Goal: Navigation & Orientation: Find specific page/section

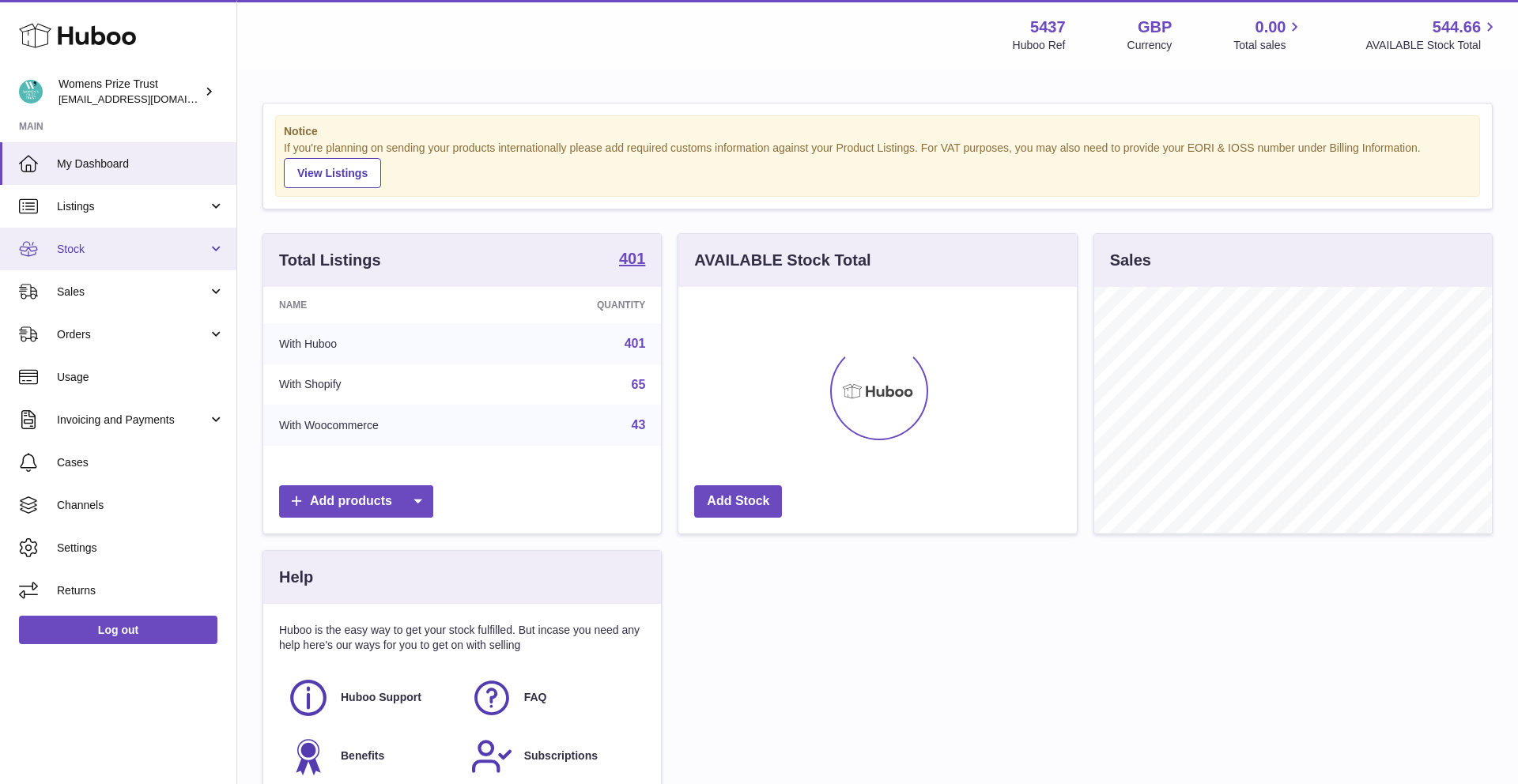
scroll to position [246, 398]
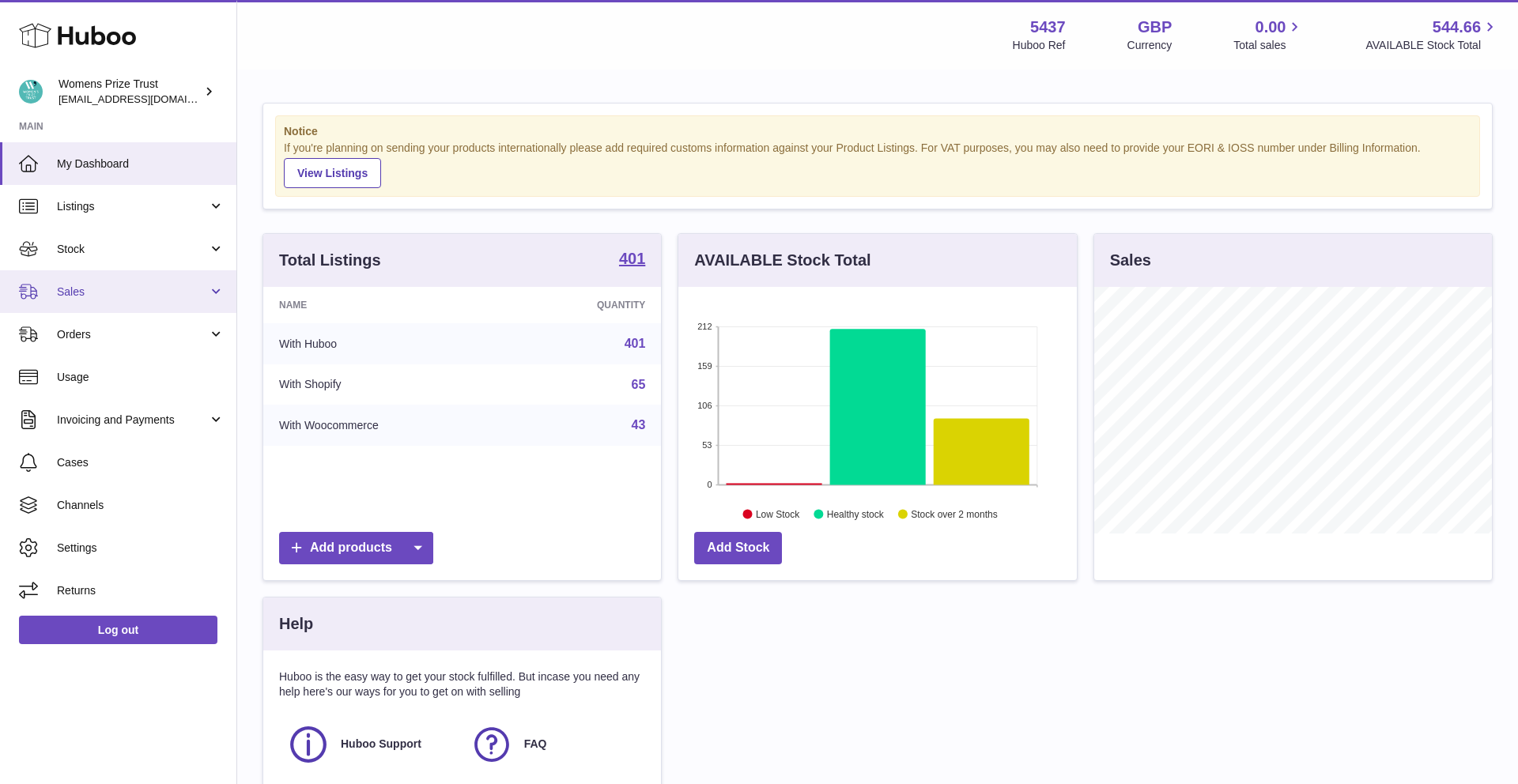
drag, startPoint x: 107, startPoint y: 288, endPoint x: 110, endPoint y: 301, distance: 13.3
click at [107, 288] on span "Sales" at bounding box center [133, 292] width 151 height 15
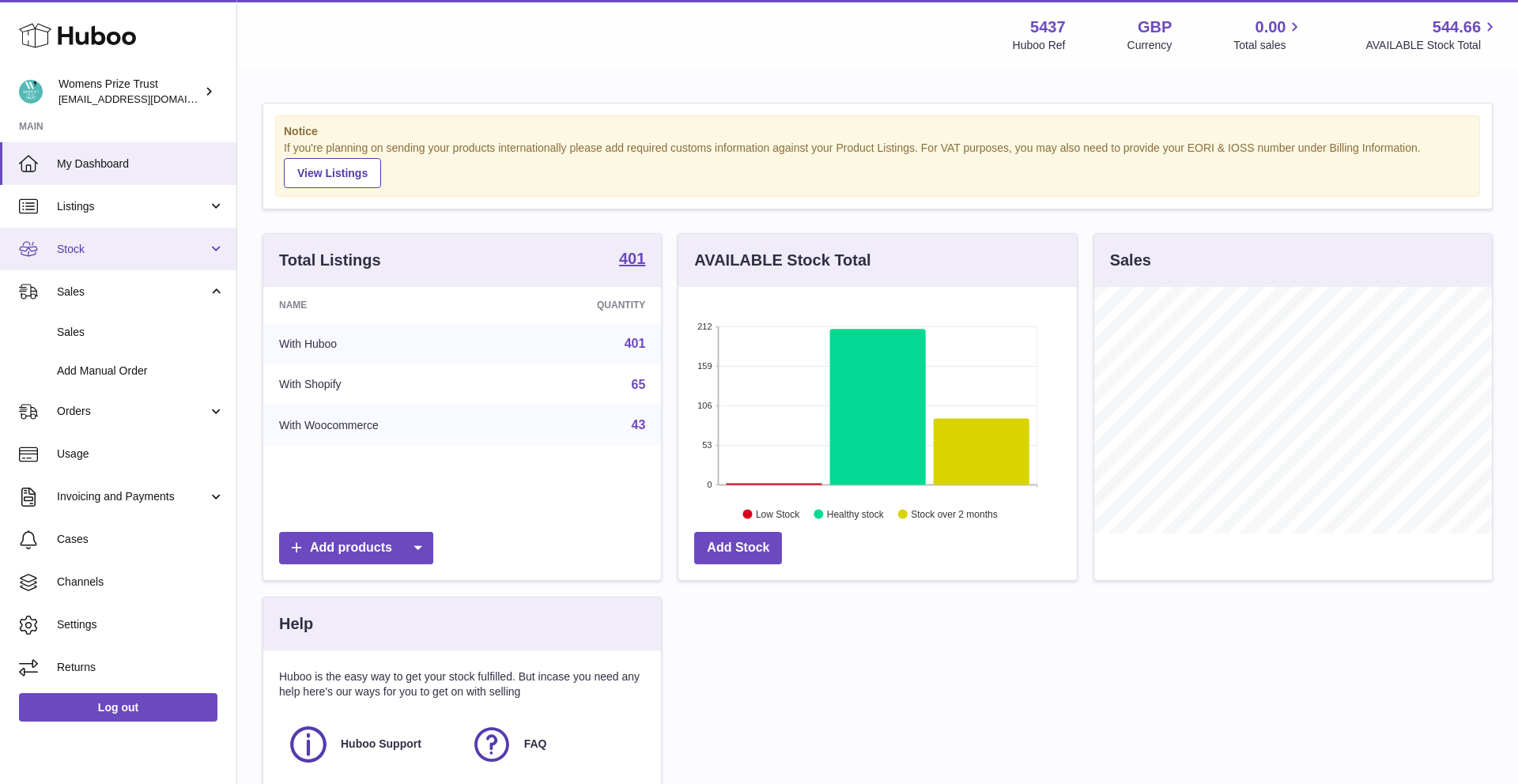
click at [102, 256] on span "Stock" at bounding box center [133, 249] width 151 height 15
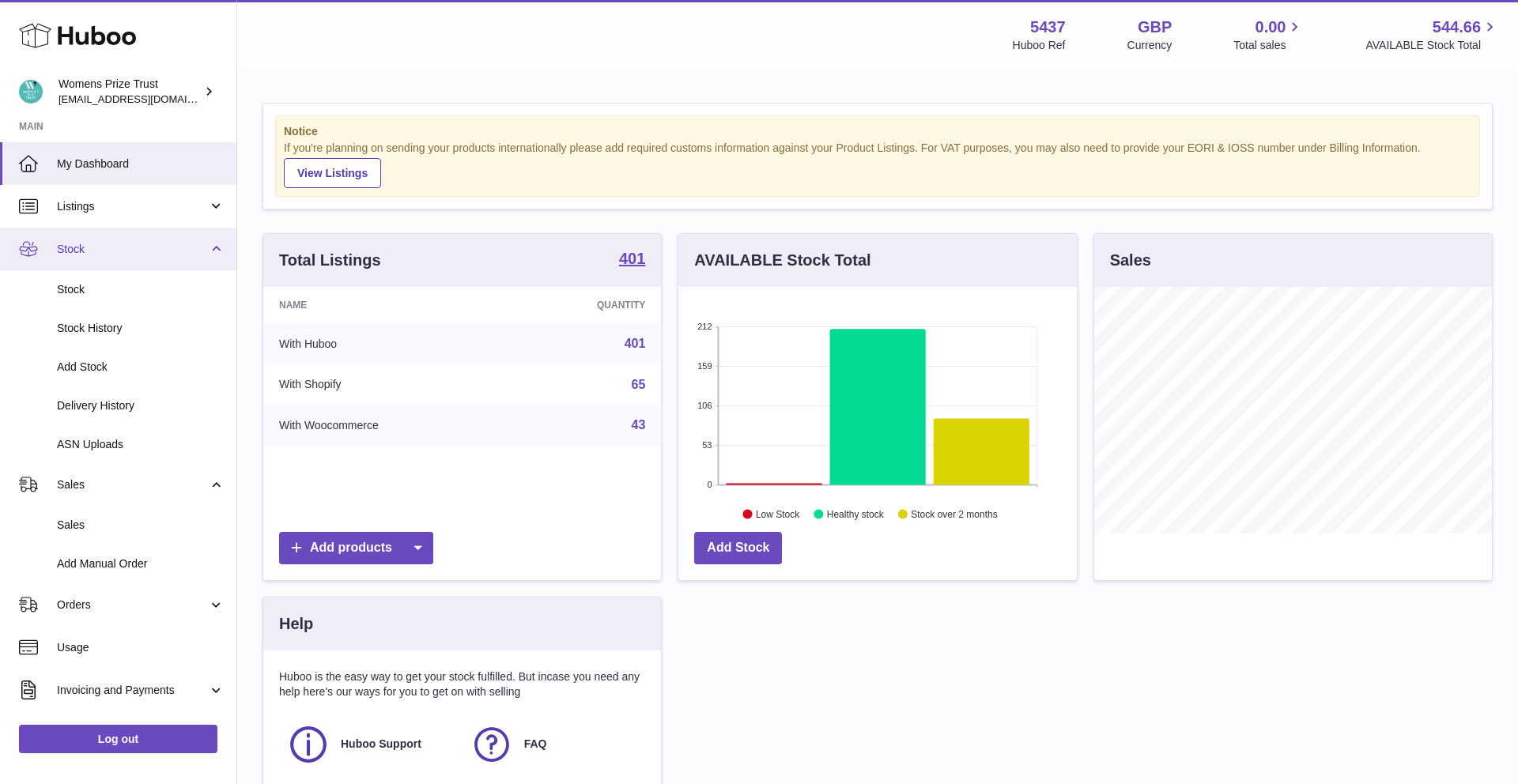
click at [111, 250] on span "Stock" at bounding box center [133, 249] width 151 height 15
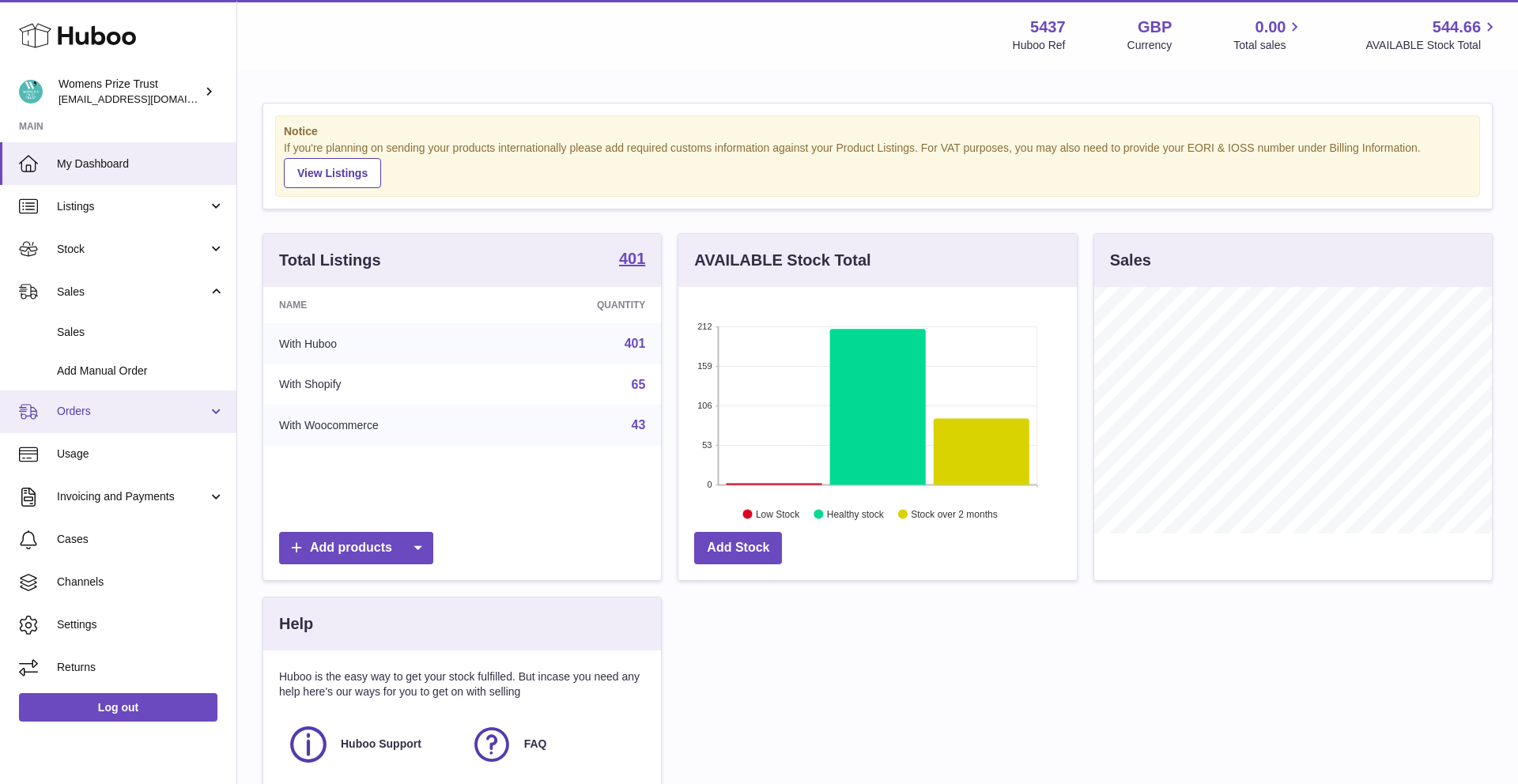
drag, startPoint x: 169, startPoint y: 410, endPoint x: 166, endPoint y: 422, distance: 12.4
click at [169, 410] on span "Orders" at bounding box center [133, 411] width 151 height 15
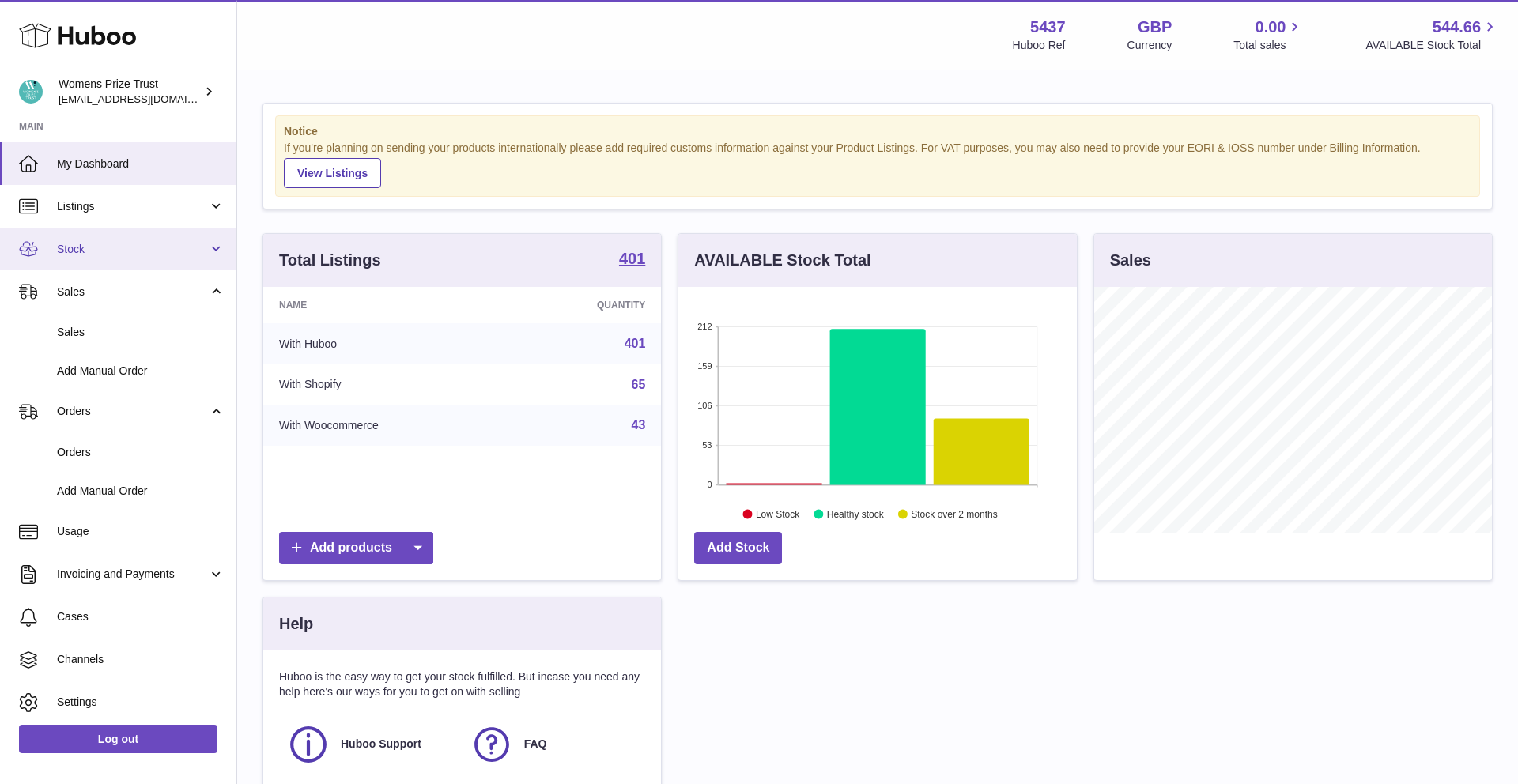
click at [111, 240] on link "Stock" at bounding box center [118, 249] width 236 height 43
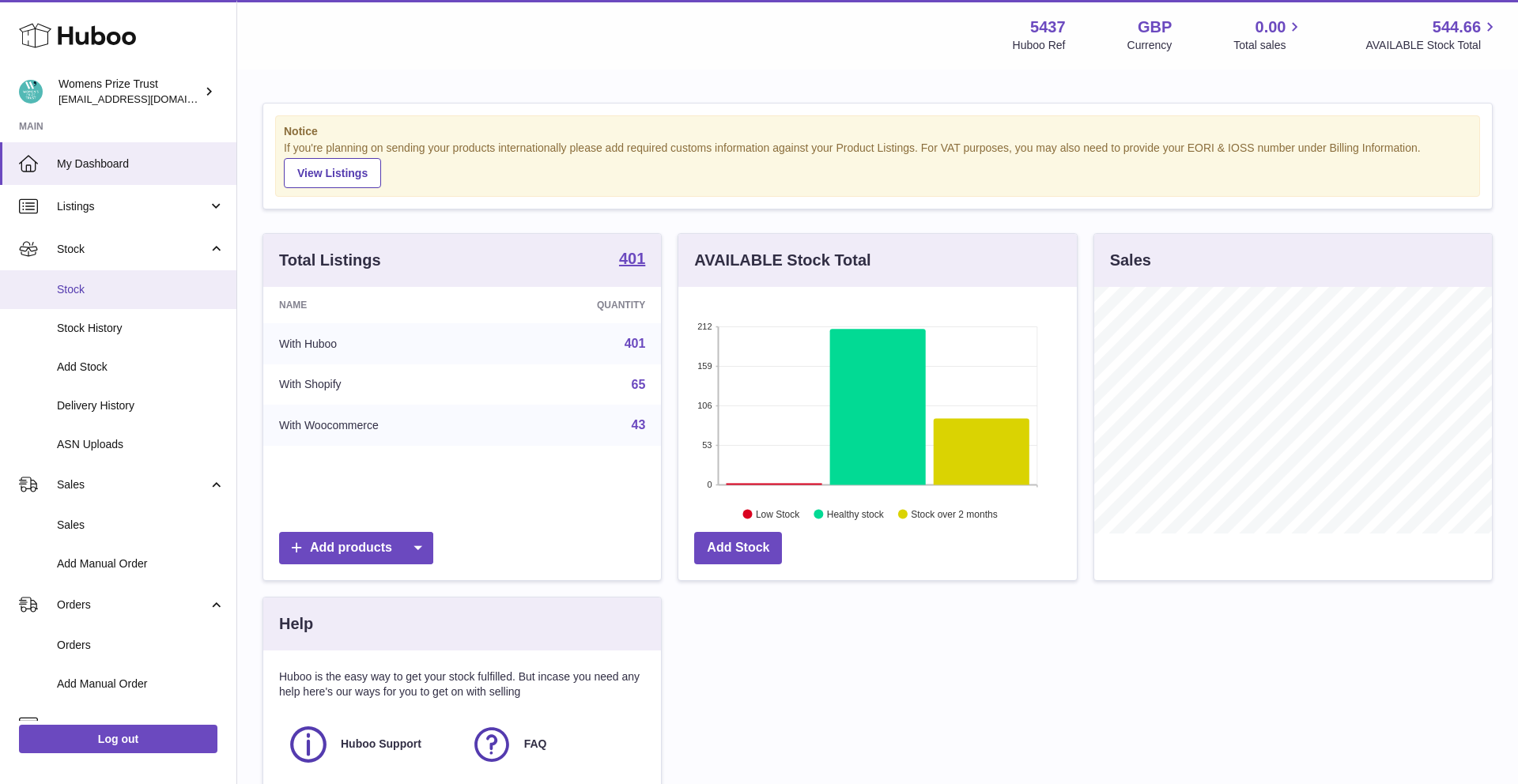
click at [146, 293] on span "Stock" at bounding box center [141, 289] width 168 height 15
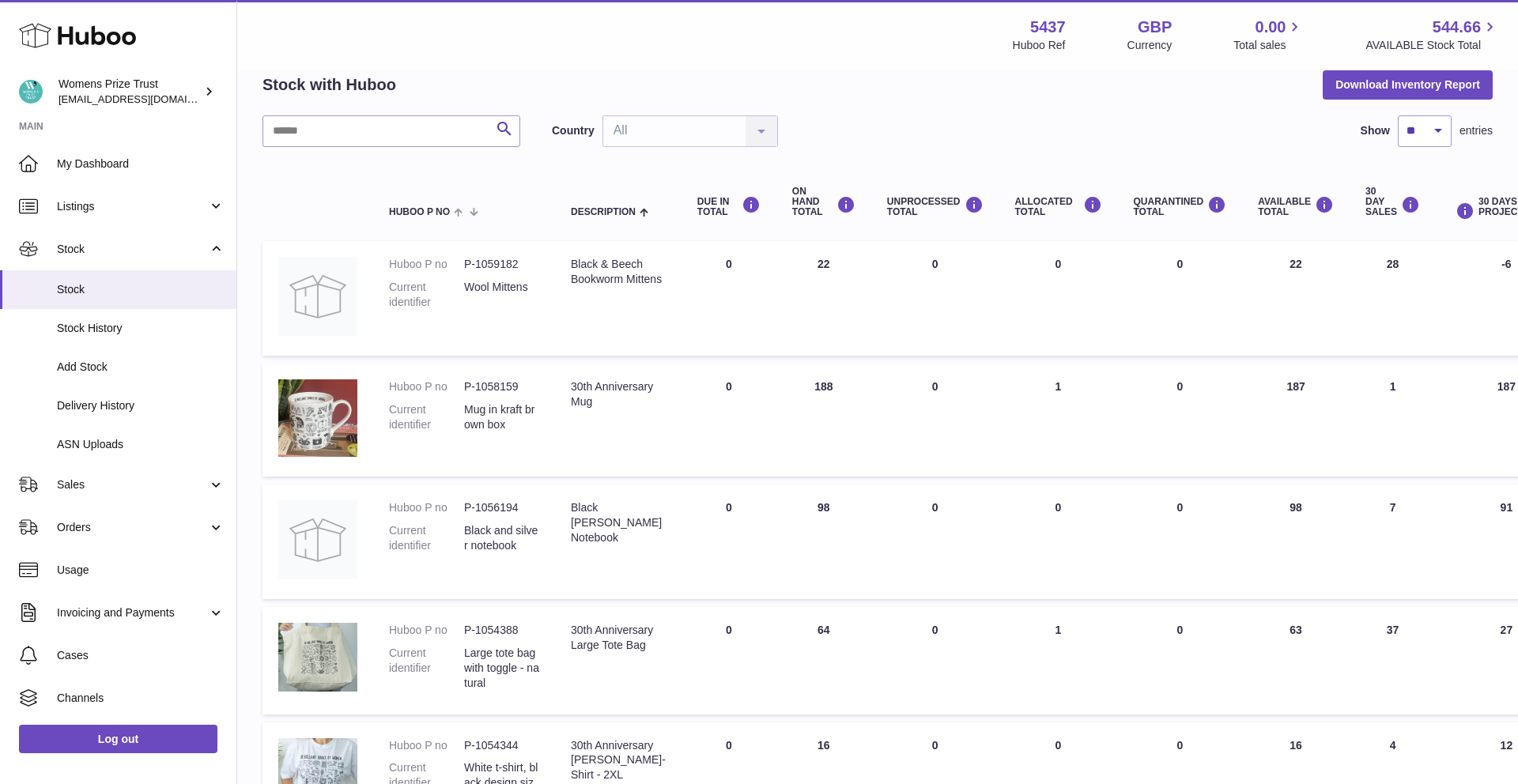
scroll to position [75, 0]
